Goal: Task Accomplishment & Management: Use online tool/utility

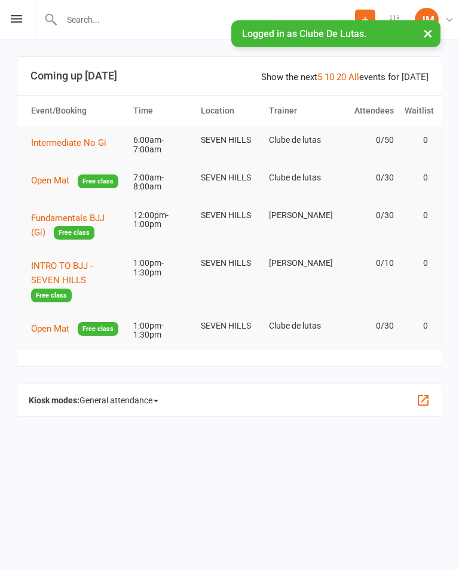
click at [8, 16] on div "Prospect Member Non-attending contact Task Add Settings Event Templates Appoint…" at bounding box center [229, 19] width 459 height 39
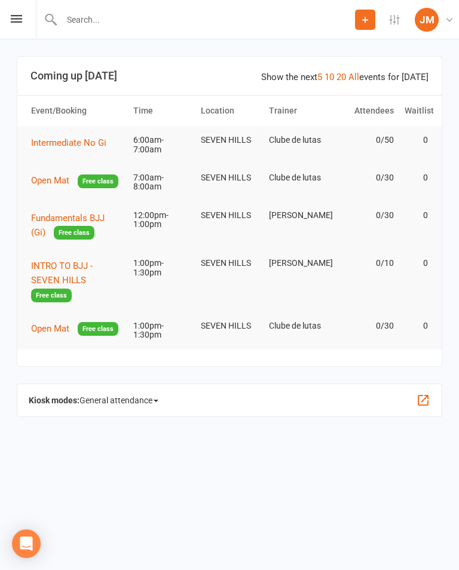
click at [1, 7] on div "Prospect Member Non-attending contact Task Add Settings Event Templates Appoint…" at bounding box center [229, 19] width 459 height 39
click at [2, 14] on div "Prospect Member Non-attending contact Task Add Settings Event Templates Appoint…" at bounding box center [229, 19] width 459 height 39
click at [14, 15] on icon at bounding box center [16, 19] width 11 height 8
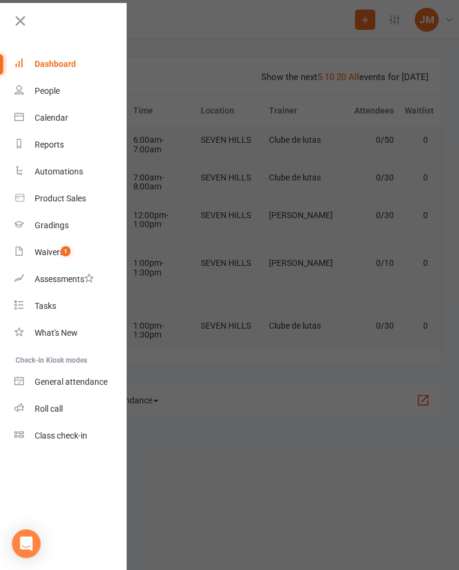
click at [35, 246] on link "Waivers 1" at bounding box center [70, 252] width 113 height 27
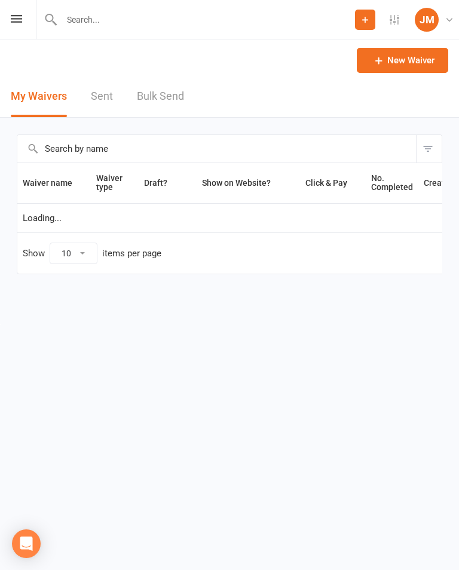
select select "100"
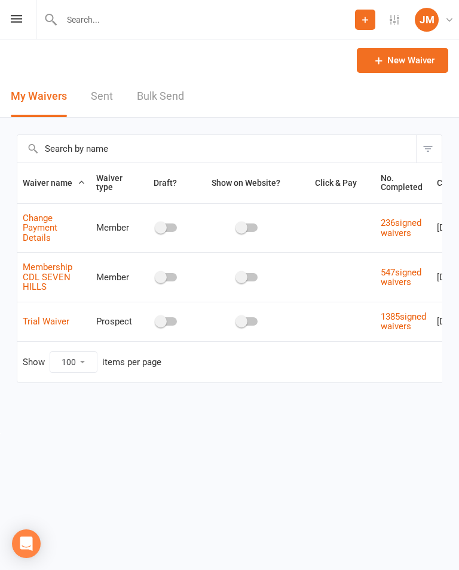
click at [9, 10] on div "Prospect Member Non-attending contact Task Add Settings Event Templates Appoint…" at bounding box center [229, 19] width 459 height 39
click at [8, 17] on div "Prospect Member Non-attending contact Task Add Settings Event Templates Appoint…" at bounding box center [229, 19] width 459 height 39
click at [16, 16] on icon at bounding box center [16, 19] width 11 height 8
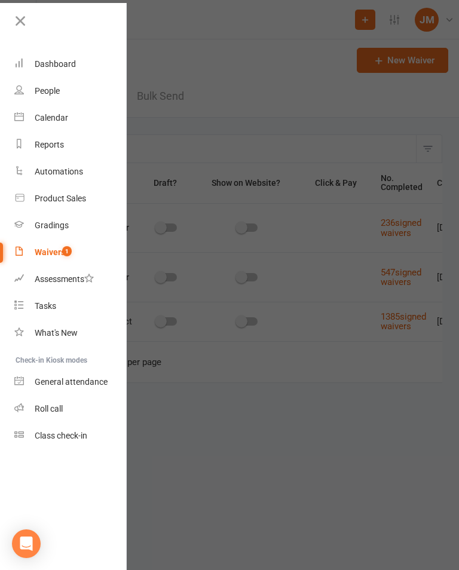
click at [44, 438] on div "Class check-in" at bounding box center [61, 436] width 53 height 10
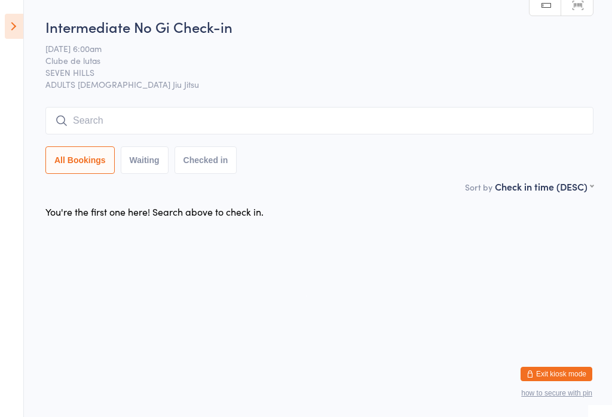
click at [103, 126] on input "search" at bounding box center [319, 120] width 548 height 27
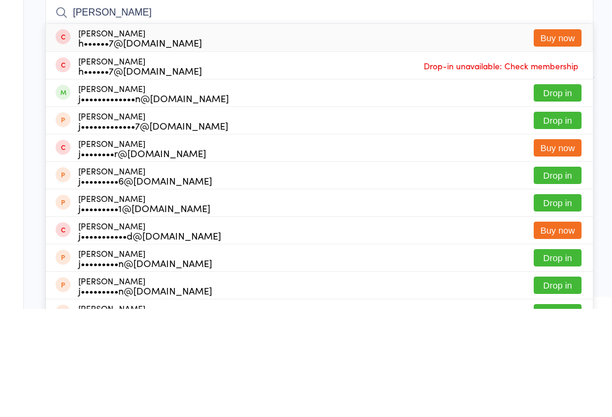
type input "Jack ch"
click at [132, 192] on div "Jack Chegwidden j•••••••••••••n@gmail.com" at bounding box center [153, 201] width 151 height 19
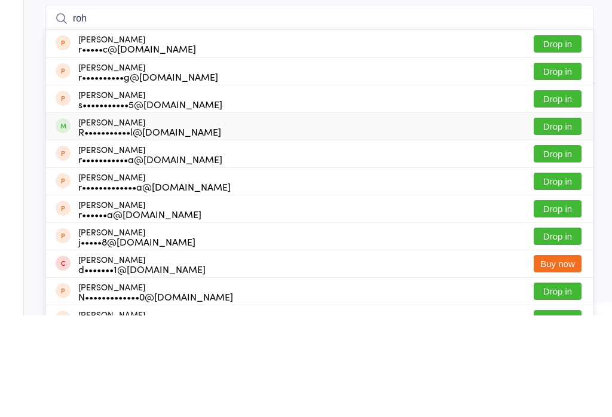
type input "roh"
click at [110, 219] on div "Rohan Nautiyal R•••••••••••l@hotmail.com" at bounding box center [149, 228] width 143 height 19
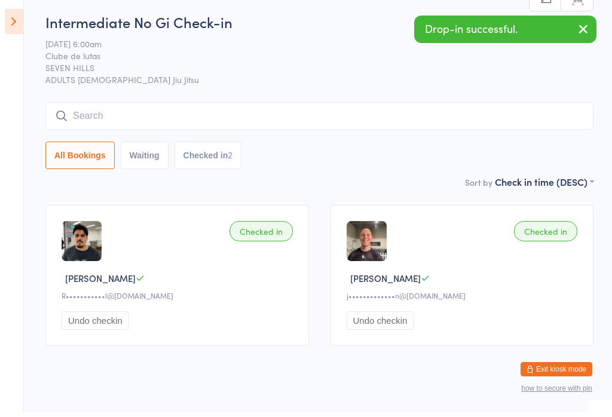
type input "n"
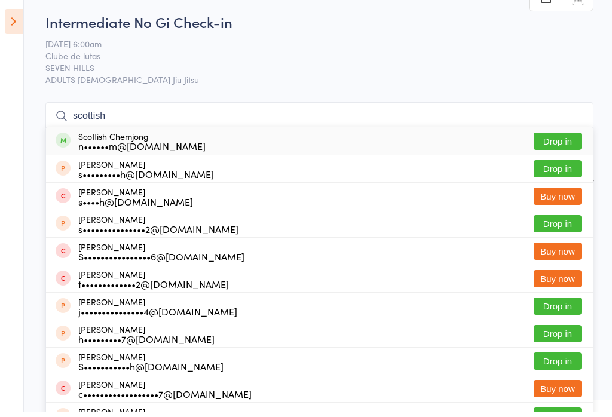
type input "scottish"
click at [459, 137] on button "Drop in" at bounding box center [558, 145] width 48 height 17
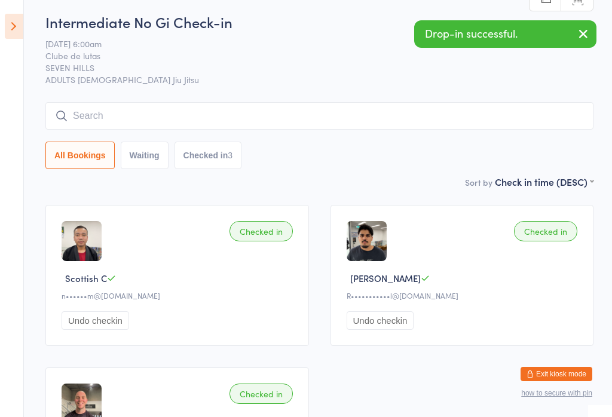
click at [119, 112] on input "search" at bounding box center [319, 115] width 548 height 27
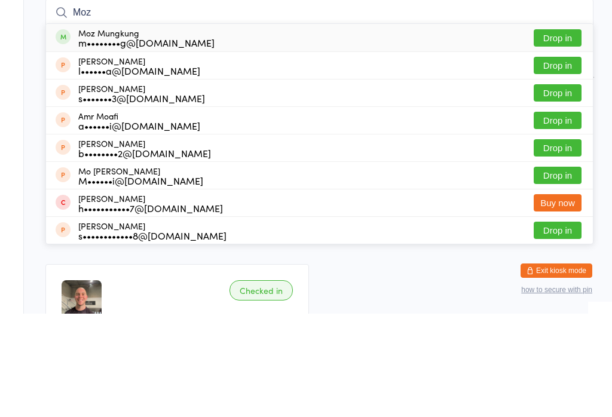
type input "Moz"
click at [130, 132] on div "Moz Mungkung m••••••••g@gmail.com" at bounding box center [146, 141] width 136 height 19
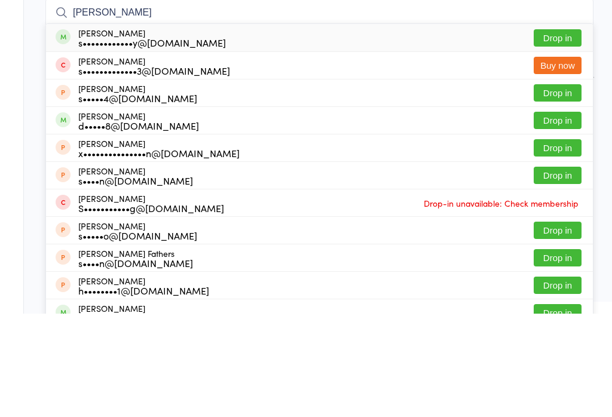
type input "steven brin"
click at [459, 133] on button "Drop in" at bounding box center [558, 141] width 48 height 17
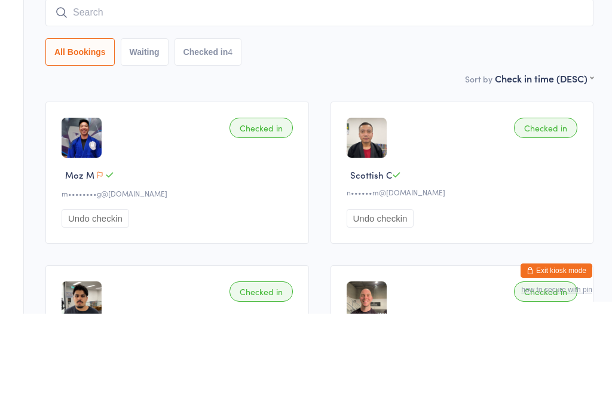
scroll to position [108, 0]
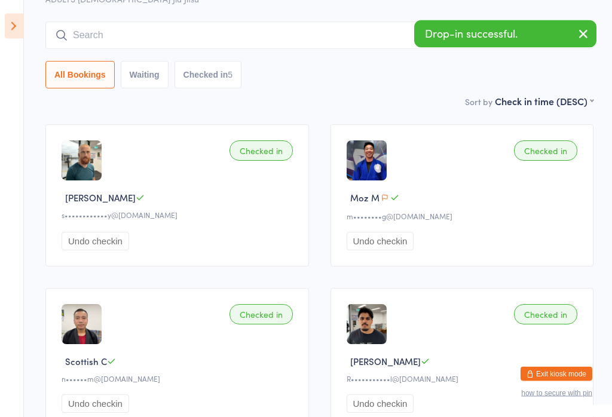
click at [161, 27] on input "search" at bounding box center [319, 35] width 548 height 27
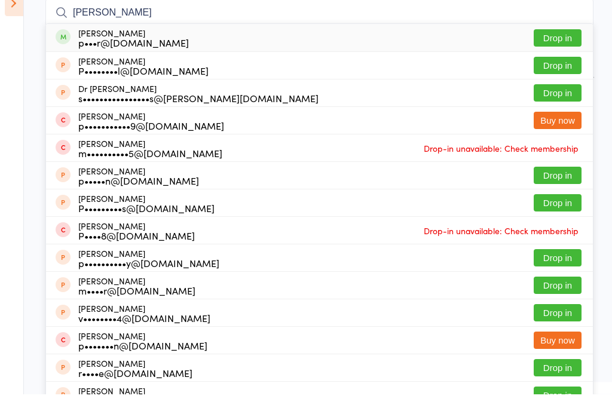
type input "Peter dou"
click at [149, 51] on div "Peter James Doueihi p•••r@groundedspace.com.au" at bounding box center [133, 60] width 111 height 19
